Goal: Task Accomplishment & Management: Use online tool/utility

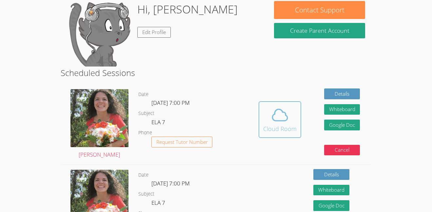
scroll to position [63, 0]
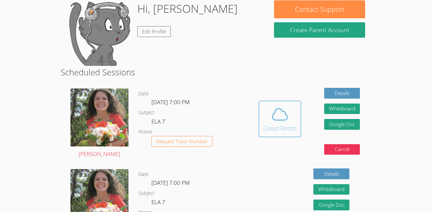
click at [285, 124] on div "Cloud Room" at bounding box center [279, 128] width 33 height 9
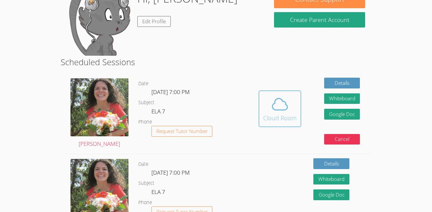
scroll to position [74, 0]
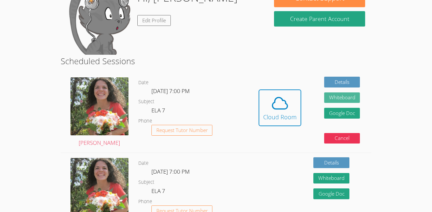
click at [342, 93] on button "Whiteboard" at bounding box center [342, 97] width 36 height 11
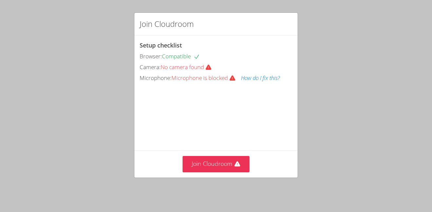
click at [37, 89] on div "Join Cloudroom Setup checklist Browser: Compatible Camera: No camera found Micr…" at bounding box center [216, 106] width 432 height 212
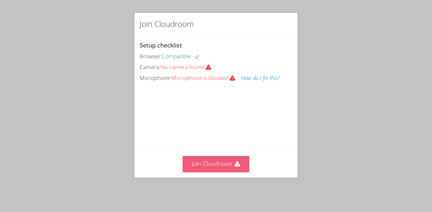
click at [214, 166] on button "Join Cloudroom" at bounding box center [216, 164] width 67 height 16
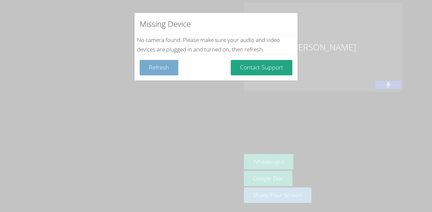
click at [157, 70] on button "Refresh" at bounding box center [159, 67] width 39 height 15
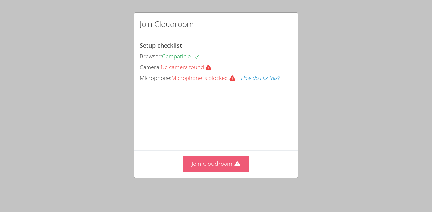
click at [216, 162] on button "Join Cloudroom" at bounding box center [216, 164] width 67 height 16
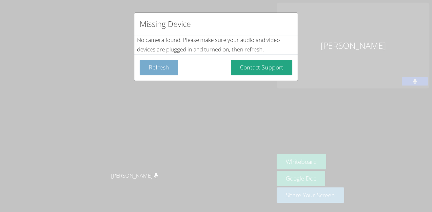
click at [165, 70] on button "Refresh" at bounding box center [159, 67] width 39 height 15
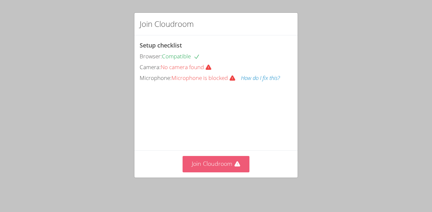
click at [211, 165] on button "Join Cloudroom" at bounding box center [216, 164] width 67 height 16
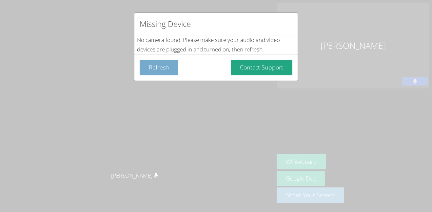
click at [169, 65] on button "Refresh" at bounding box center [159, 67] width 39 height 15
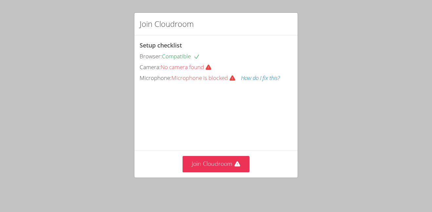
click at [210, 69] on icon at bounding box center [208, 67] width 7 height 7
click at [257, 79] on button "How do I fix this?" at bounding box center [260, 78] width 39 height 10
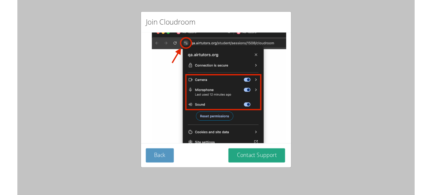
scroll to position [101, 0]
